Goal: Complete application form: Complete application form

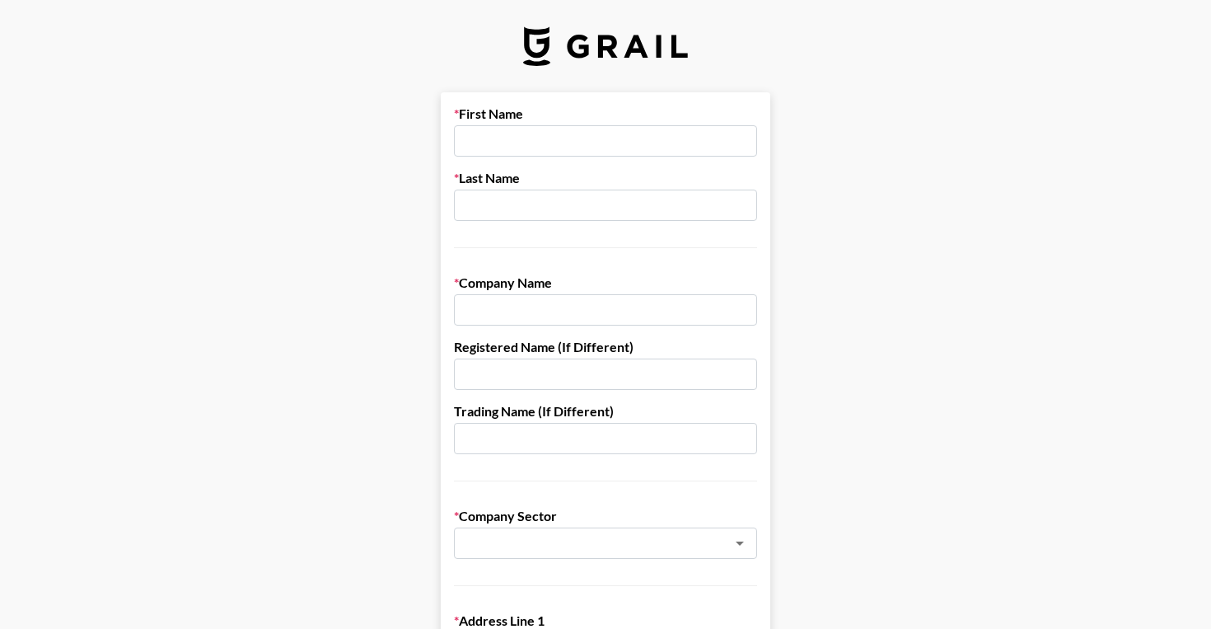
click at [606, 133] on input "text" at bounding box center [605, 140] width 303 height 31
type input "Brynlee"
click at [624, 194] on input "text" at bounding box center [605, 204] width 303 height 31
type input "[PERSON_NAME]"
click at [593, 312] on input "text" at bounding box center [605, 309] width 303 height 31
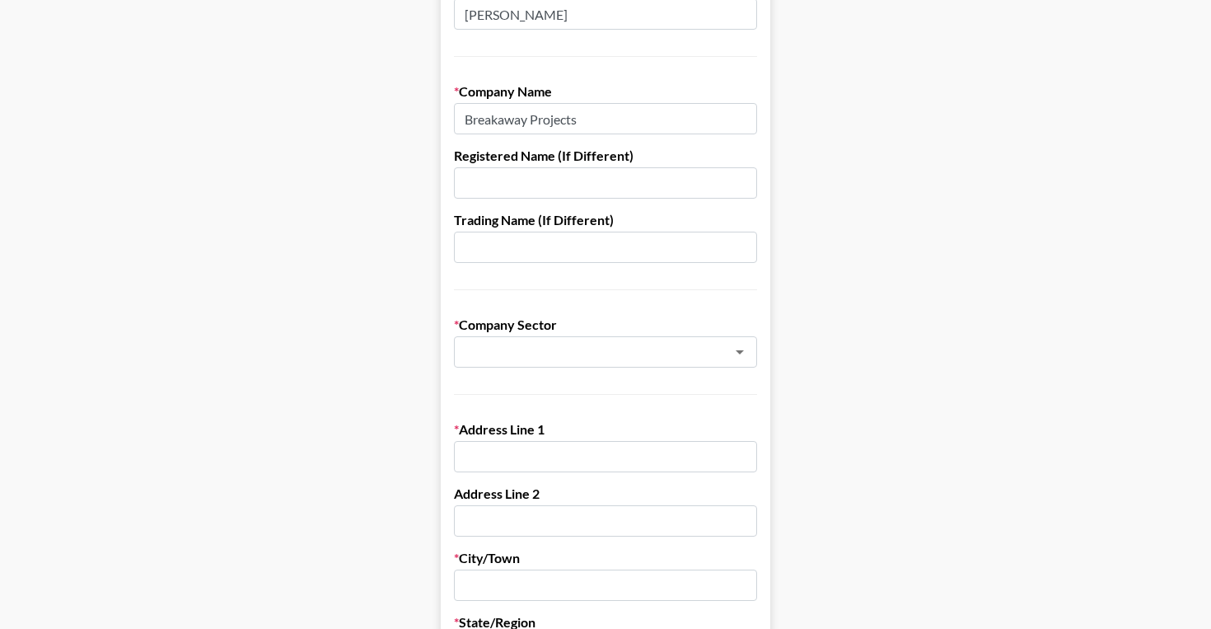
scroll to position [189, 0]
type input "Breakaway Projects LLC"
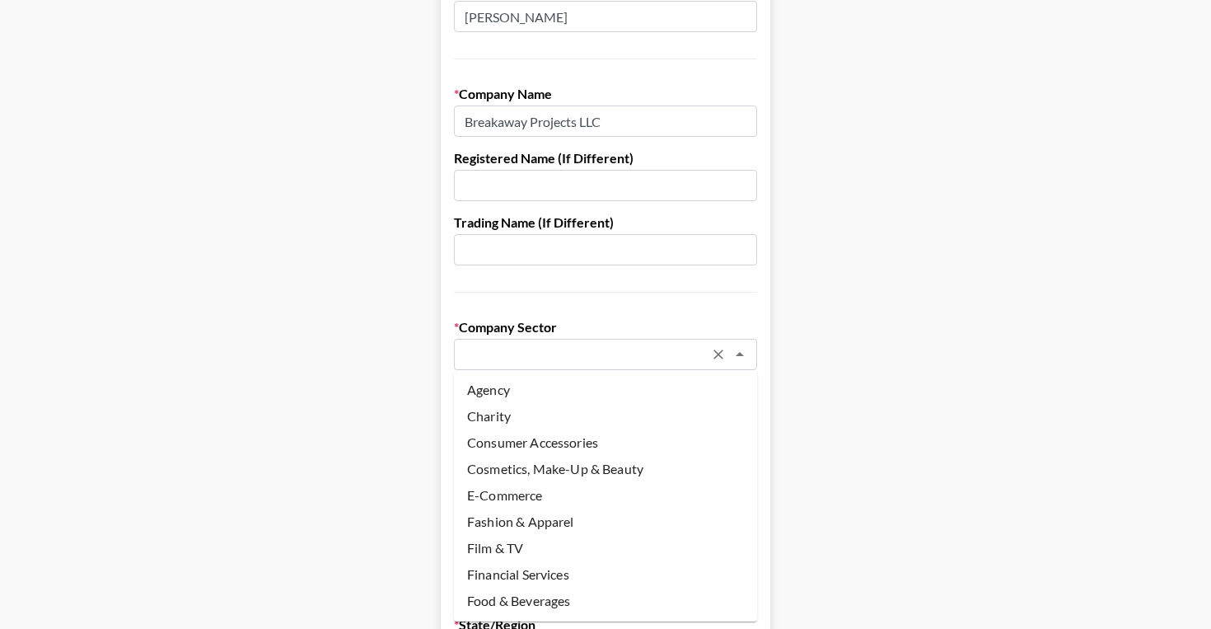
click at [651, 363] on input "text" at bounding box center [584, 354] width 240 height 19
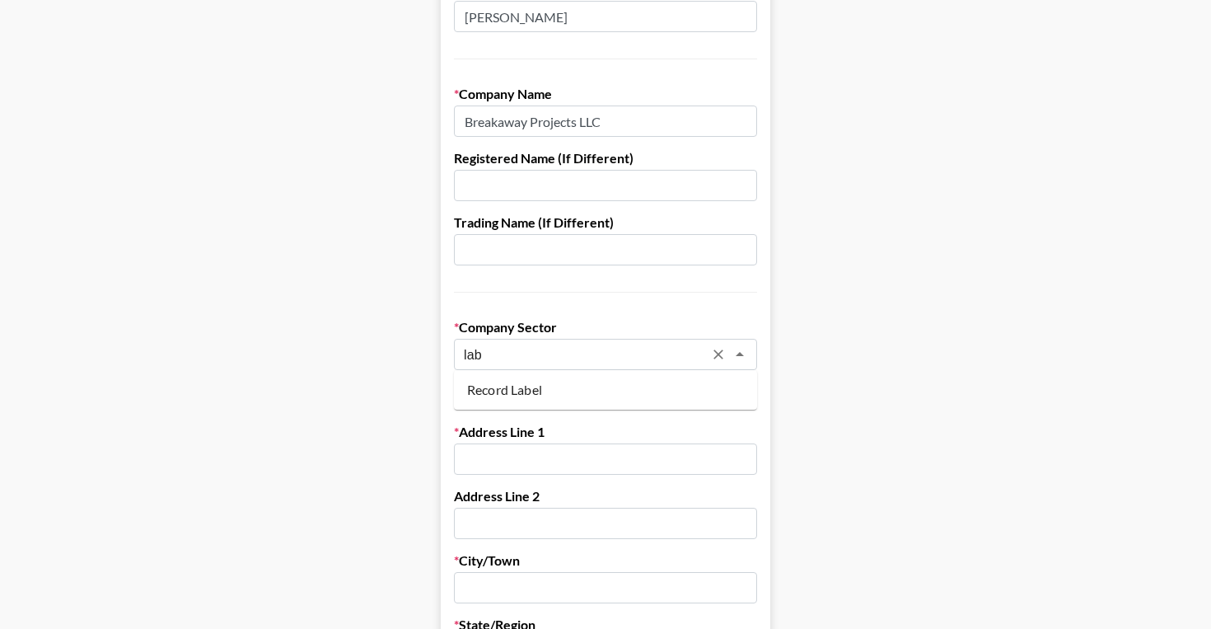
click at [648, 394] on li "Record Label" at bounding box center [605, 390] width 303 height 26
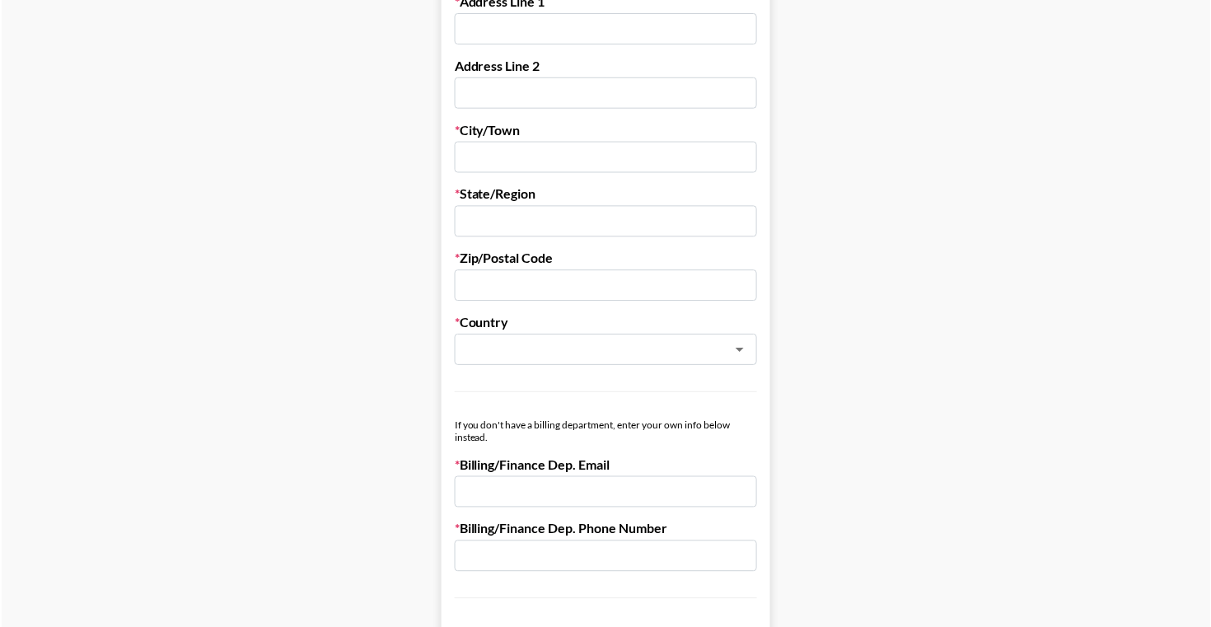
scroll to position [489, 0]
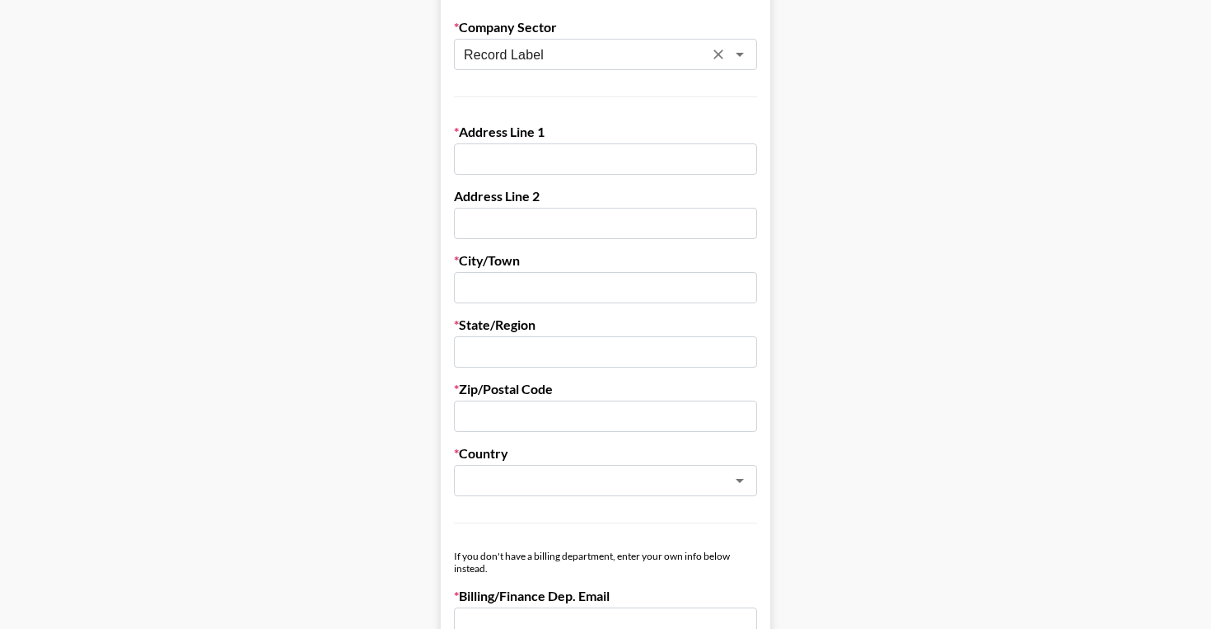
type input "Record Label"
click at [517, 166] on input "text" at bounding box center [605, 158] width 303 height 31
paste input "[STREET_ADDRESS]"
drag, startPoint x: 545, startPoint y: 161, endPoint x: 746, endPoint y: 163, distance: 201.0
click at [746, 163] on input "[STREET_ADDRESS]" at bounding box center [605, 158] width 303 height 31
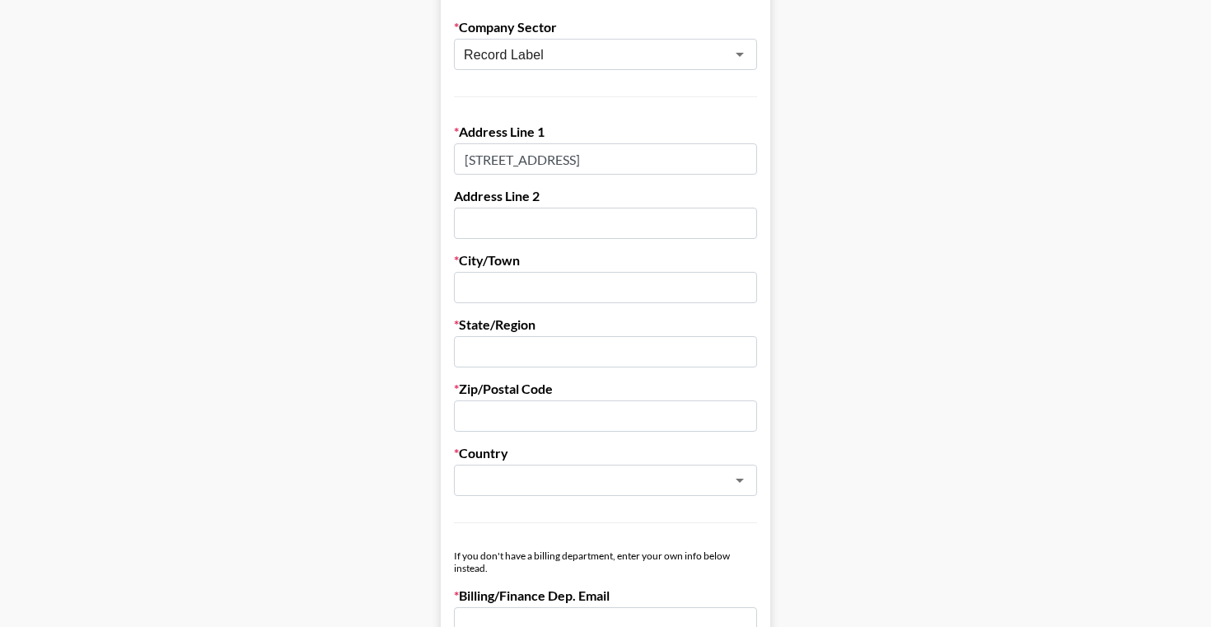
type input "[STREET_ADDRESS]"
click at [693, 217] on input "text" at bounding box center [605, 223] width 303 height 31
paste input "[GEOGRAPHIC_DATA][STREET_ADDRESS]"
drag, startPoint x: 525, startPoint y: 227, endPoint x: 604, endPoint y: 228, distance: 79.1
click at [604, 228] on input "[GEOGRAPHIC_DATA][STREET_ADDRESS]" at bounding box center [605, 223] width 303 height 31
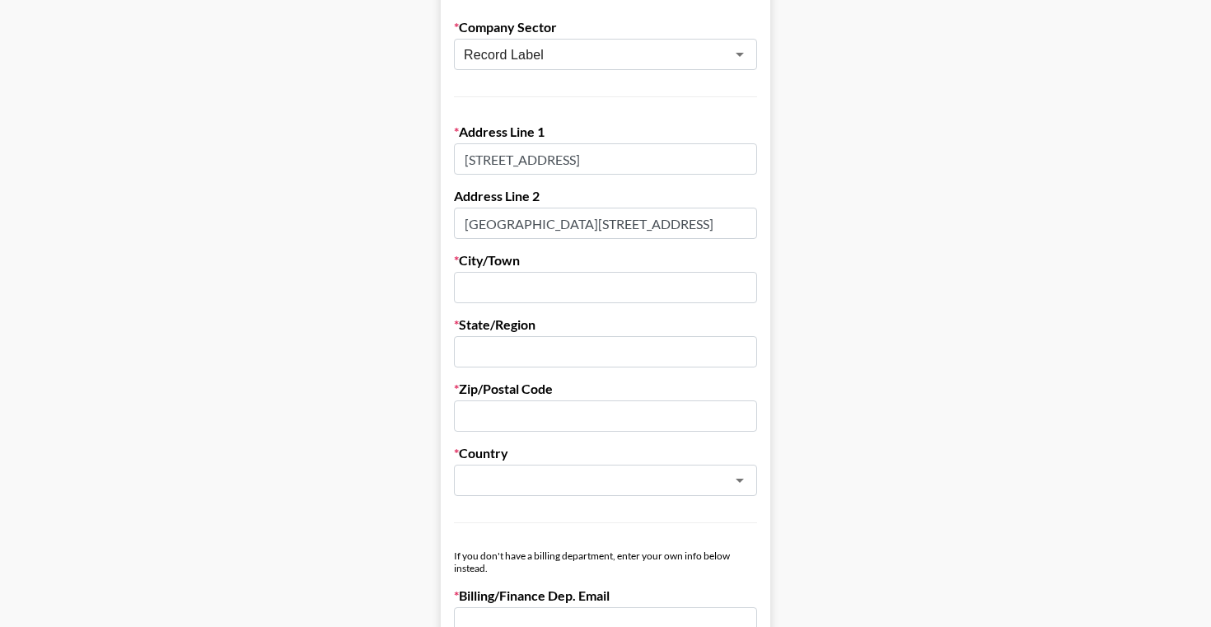
click at [671, 221] on input "[GEOGRAPHIC_DATA][STREET_ADDRESS]" at bounding box center [605, 223] width 303 height 31
drag, startPoint x: 671, startPoint y: 221, endPoint x: 526, endPoint y: 222, distance: 145.8
click at [526, 223] on input "[GEOGRAPHIC_DATA][STREET_ADDRESS]" at bounding box center [605, 223] width 303 height 31
type input "Suite 201"
click at [521, 286] on input "text" at bounding box center [605, 287] width 303 height 31
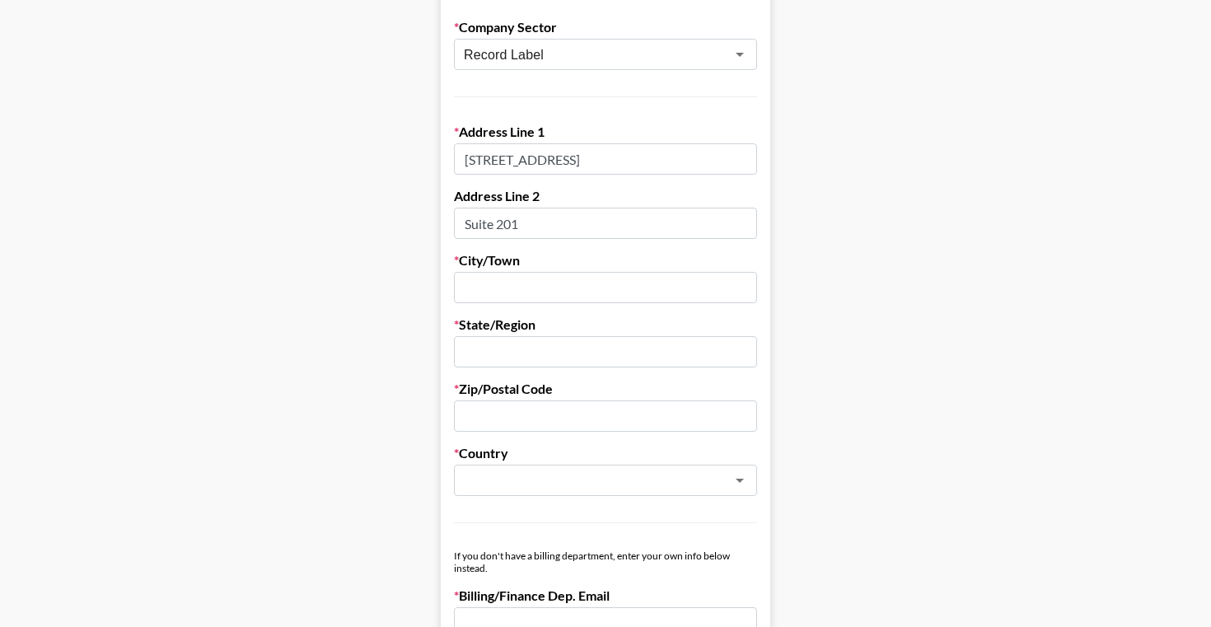
paste input "[GEOGRAPHIC_DATA]"
drag, startPoint x: 601, startPoint y: 290, endPoint x: 524, endPoint y: 293, distance: 77.5
click at [524, 293] on input "[GEOGRAPHIC_DATA]" at bounding box center [605, 287] width 303 height 31
type input "Columbus"
click at [522, 358] on input "text" at bounding box center [605, 351] width 303 height 31
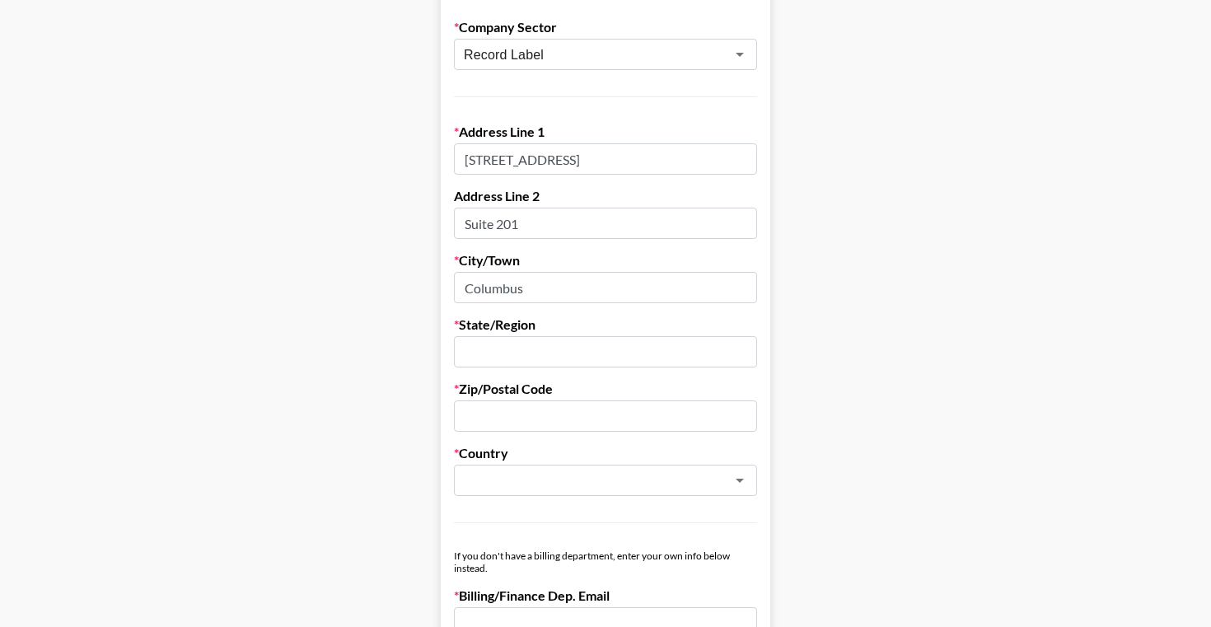
paste input ", OH 43215"
drag, startPoint x: 473, startPoint y: 358, endPoint x: 457, endPoint y: 351, distance: 17.3
click at [455, 357] on input ", OH 43215" at bounding box center [605, 351] width 303 height 31
drag, startPoint x: 537, startPoint y: 353, endPoint x: 490, endPoint y: 355, distance: 47.0
click at [490, 355] on input "OH 43215" at bounding box center [605, 351] width 303 height 31
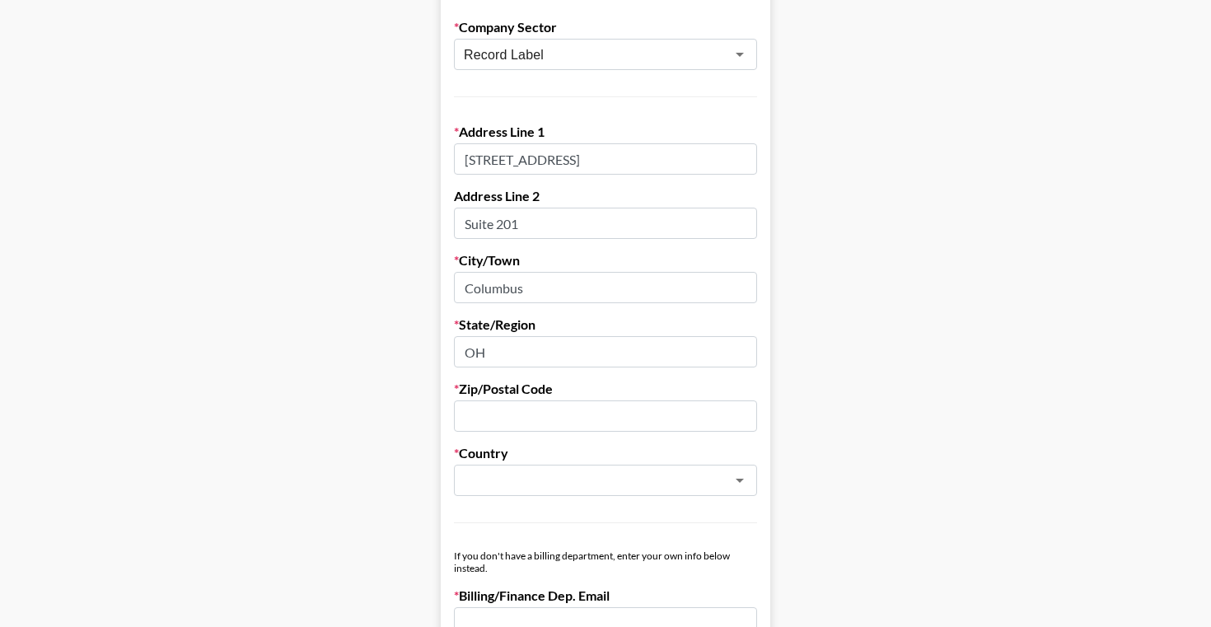
type input "OH"
click at [504, 405] on input "text" at bounding box center [605, 415] width 303 height 31
paste input "43215"
type input "43215"
click at [573, 485] on input "text" at bounding box center [584, 480] width 240 height 19
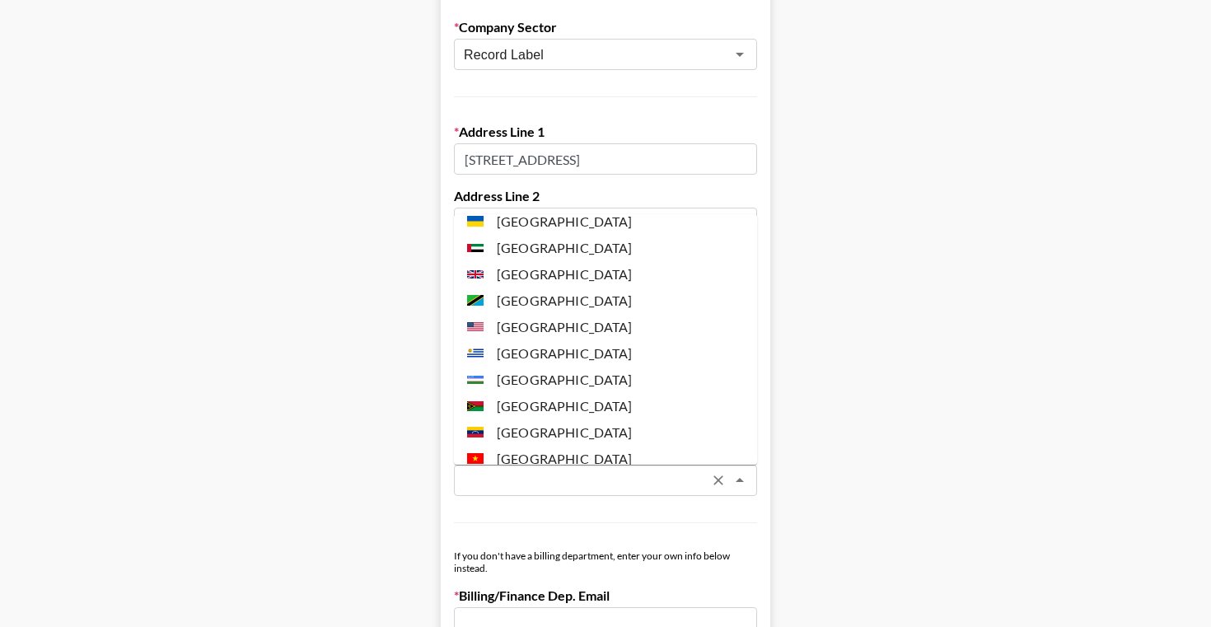
scroll to position [6248, 0]
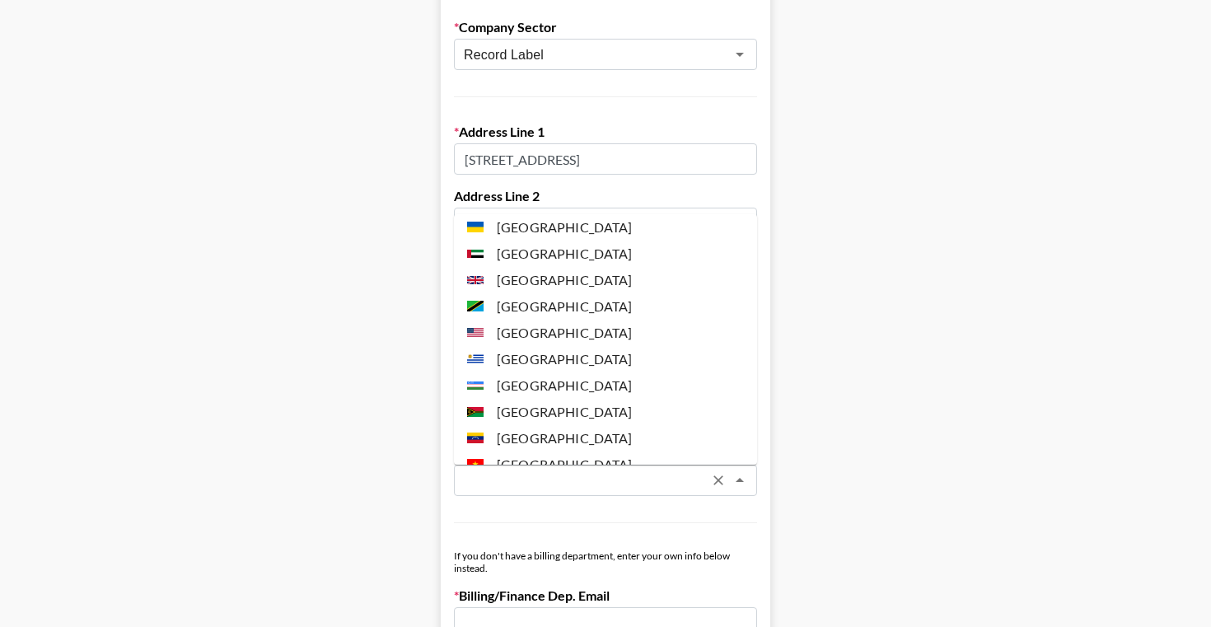
click at [594, 320] on li "[GEOGRAPHIC_DATA]" at bounding box center [605, 333] width 303 height 26
type input "[GEOGRAPHIC_DATA]"
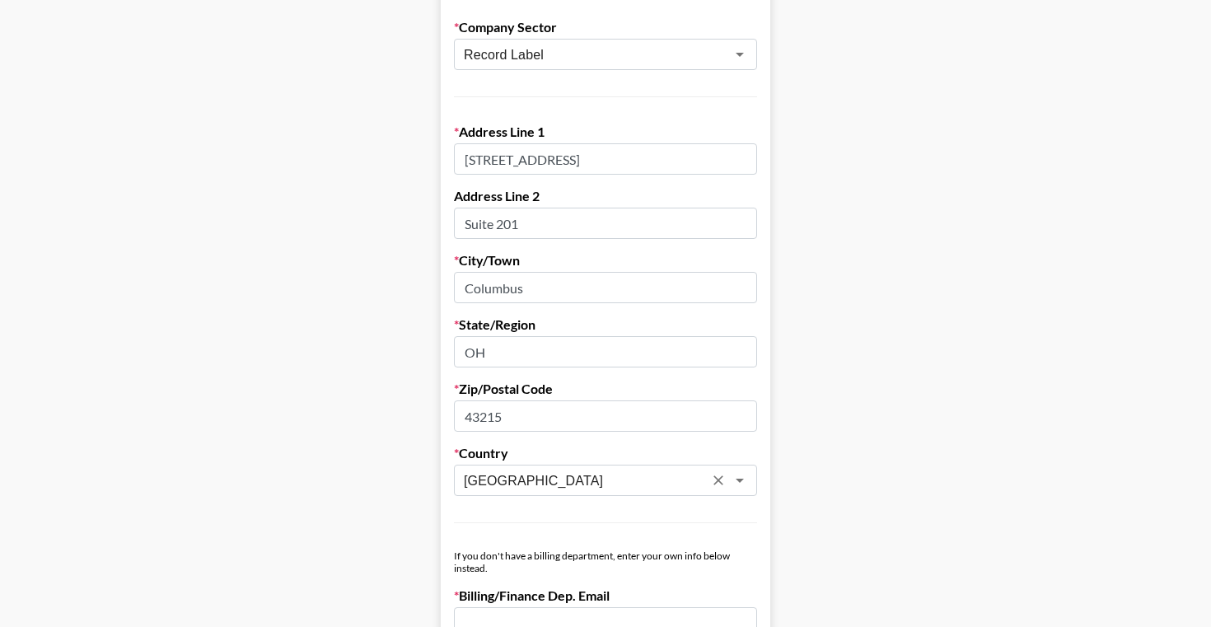
click at [923, 365] on main "First Name [PERSON_NAME] Last Name [PERSON_NAME] Company Name Breakaway Project…" at bounding box center [605, 315] width 1185 height 1423
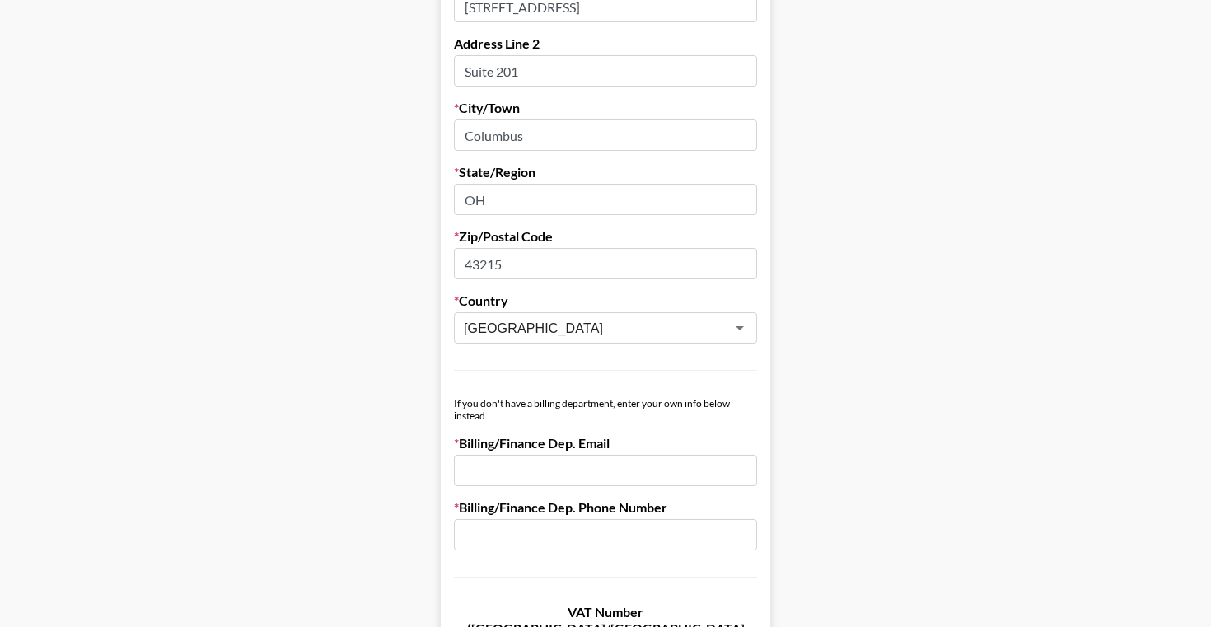
scroll to position [832, 0]
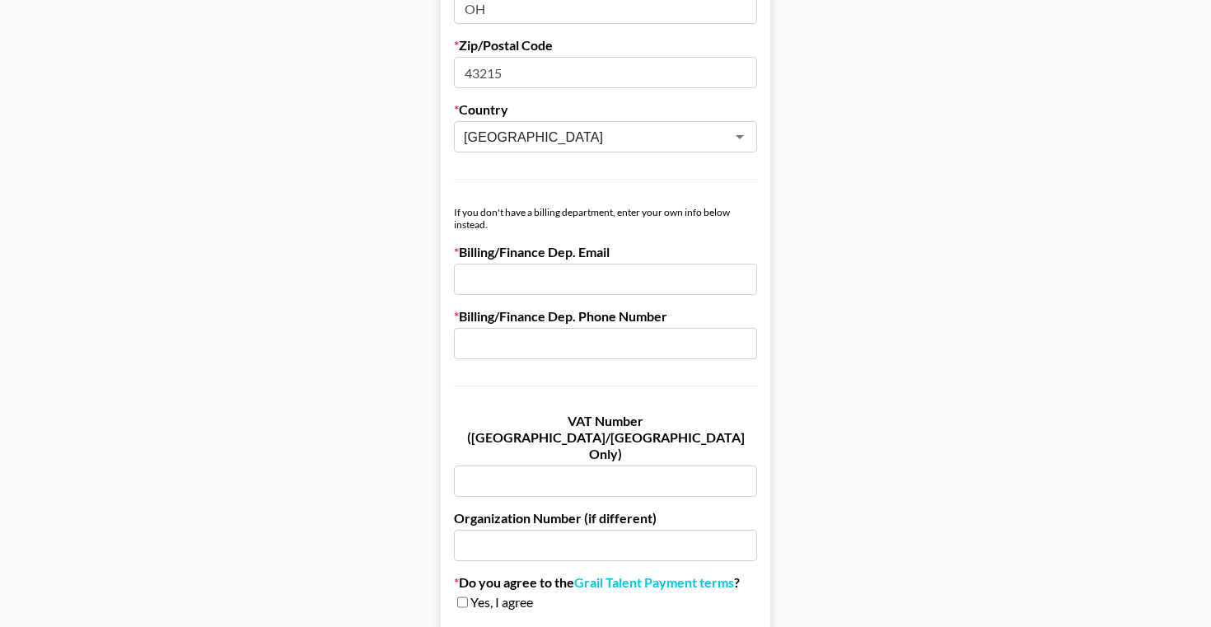
click at [537, 342] on input "text" at bounding box center [605, 343] width 303 height 31
paste input "[PHONE_NUMBER]"
type input "[PHONE_NUMBER]"
click at [606, 286] on input "email" at bounding box center [605, 279] width 303 height 31
paste input "[PERSON_NAME][EMAIL_ADDRESS][DOMAIN_NAME]"
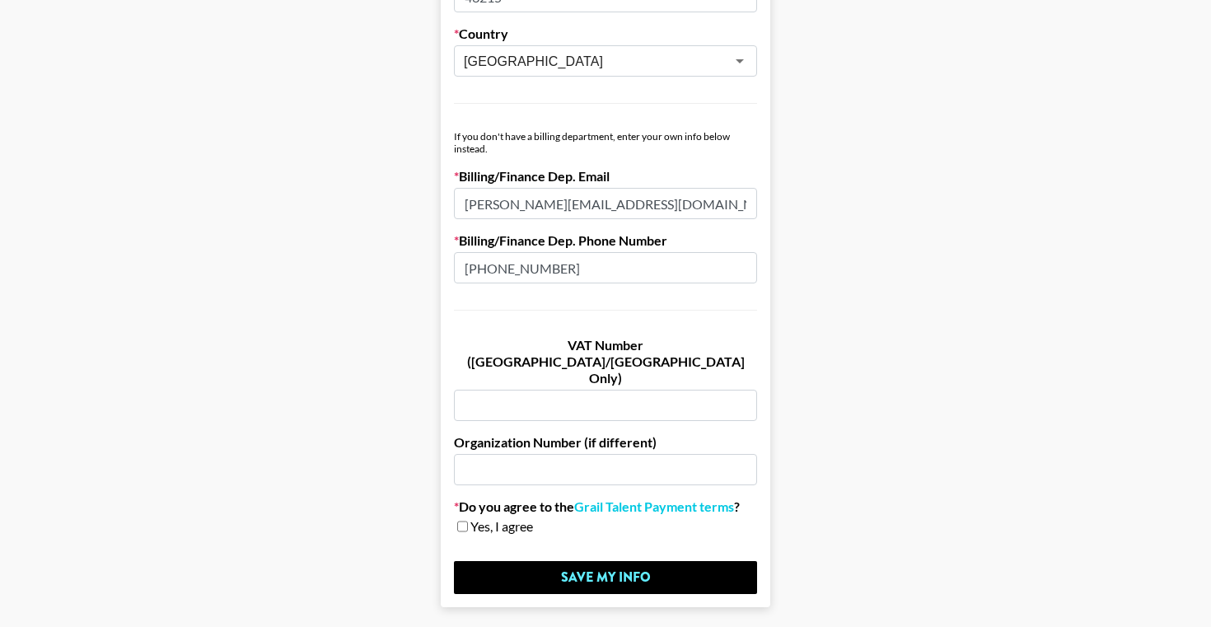
scroll to position [906, 0]
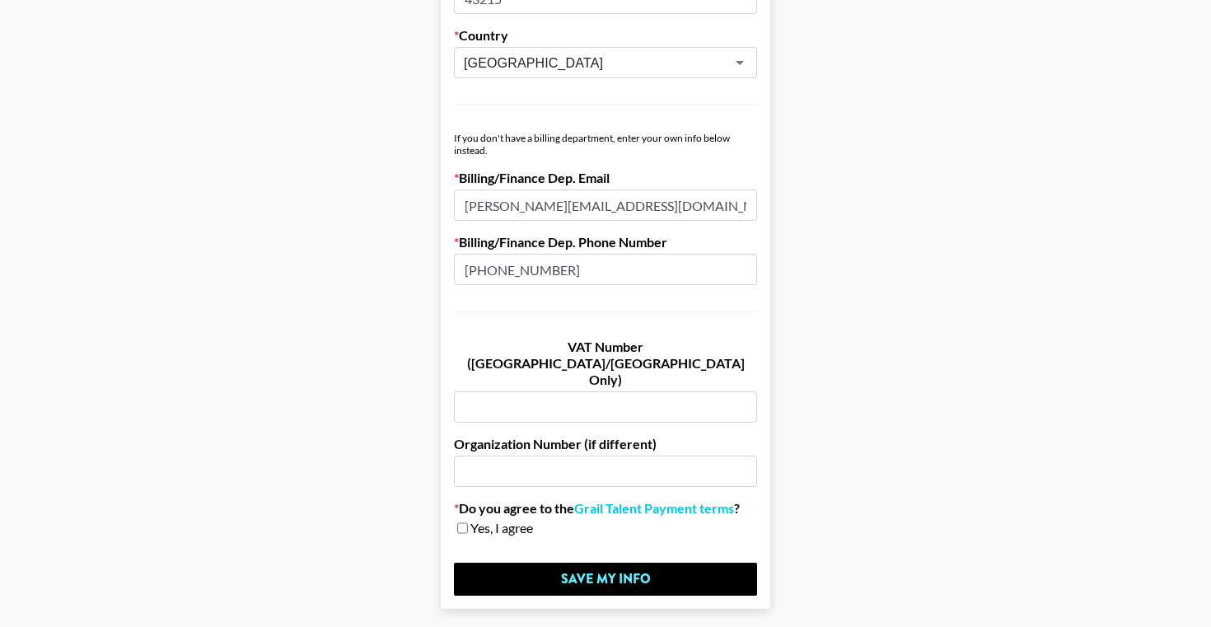
type input "[PERSON_NAME][EMAIL_ADDRESS][DOMAIN_NAME]"
click at [461, 522] on input "checkbox" at bounding box center [462, 528] width 11 height 12
checkbox input "true"
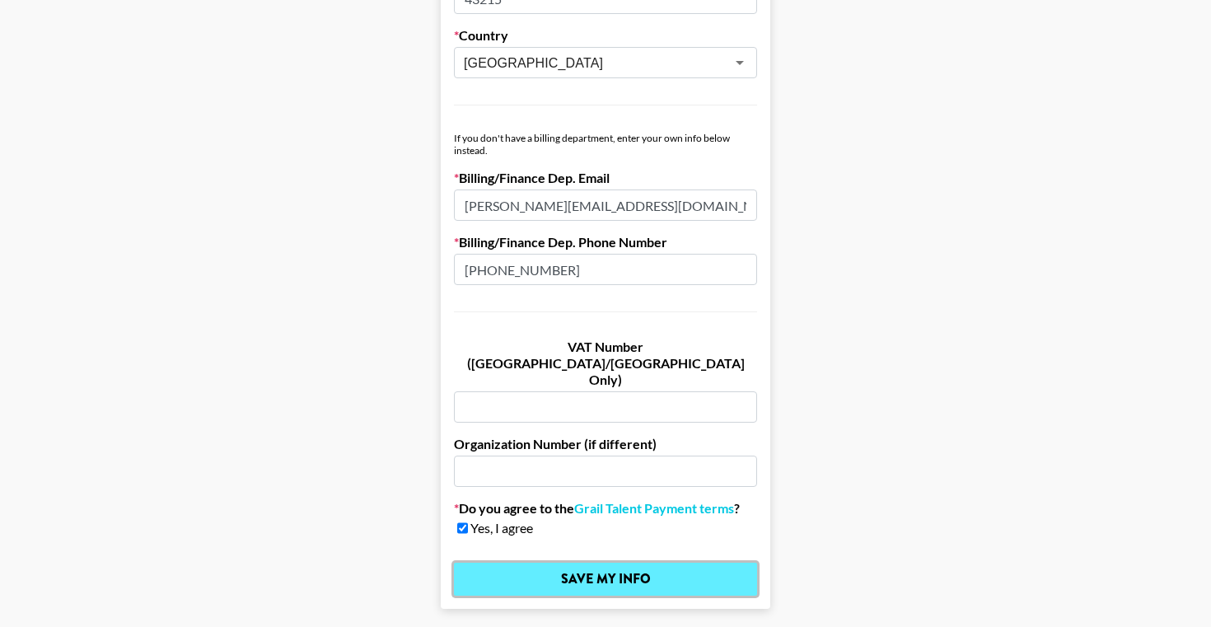
click at [533, 563] on input "Save My Info" at bounding box center [605, 579] width 303 height 33
